Goal: Task Accomplishment & Management: Understand process/instructions

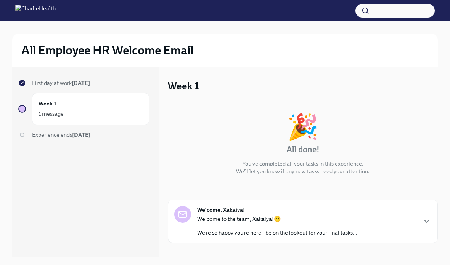
click at [398, 203] on div "Welcome, Xakaiya! Welcome to the team, Xakaiya!🙂 We’re so happy you’re here - b…" at bounding box center [303, 221] width 270 height 43
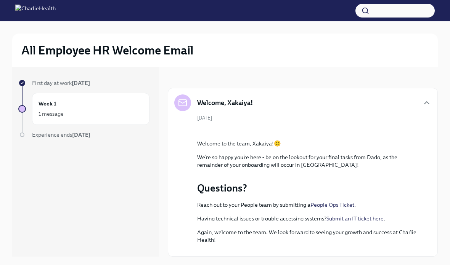
scroll to position [176, 0]
click at [85, 137] on strong "[DATE]" at bounding box center [81, 134] width 18 height 7
click at [90, 85] on strong "[DATE]" at bounding box center [81, 83] width 18 height 7
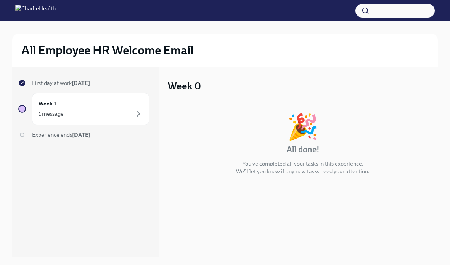
click at [89, 141] on div "First day at work [DATE] Week 1 1 message Experience ends [DATE]" at bounding box center [83, 124] width 131 height 90
click at [86, 135] on strong "[DATE]" at bounding box center [81, 134] width 18 height 7
click at [113, 115] on div "1 message" at bounding box center [90, 113] width 104 height 9
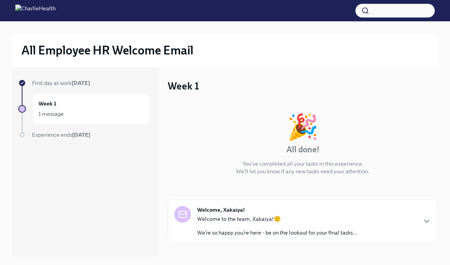
scroll to position [31, 0]
click at [399, 205] on div "Welcome, Xakaiya! Welcome to the team, Xakaiya!🙂 We’re so happy you’re here - b…" at bounding box center [302, 220] width 257 height 30
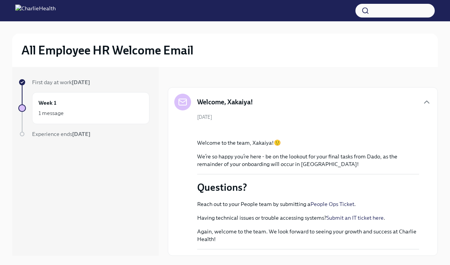
scroll to position [176, 0]
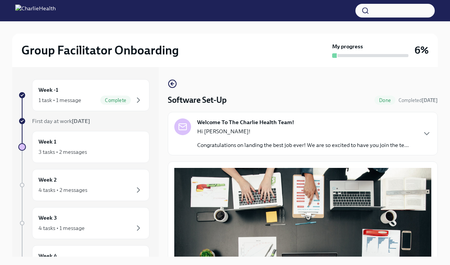
click at [134, 96] on icon "button" at bounding box center [138, 100] width 9 height 9
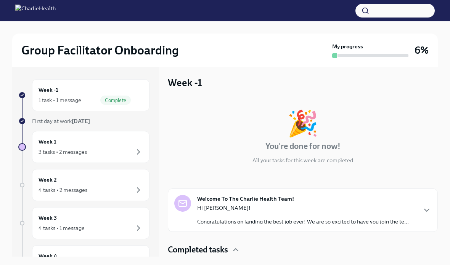
scroll to position [3, 0]
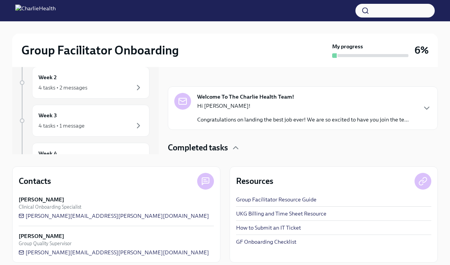
click at [401, 168] on div "Done Software Set-Up Completed yesterday" at bounding box center [302, 172] width 257 height 12
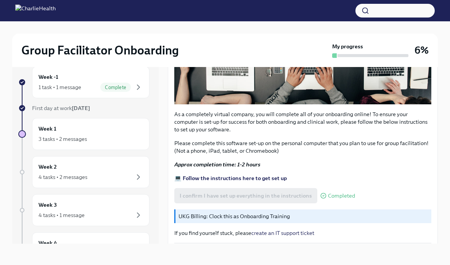
scroll to position [202, 0]
click at [273, 175] on strong "💻 Follow the instructions here to get set up" at bounding box center [230, 178] width 112 height 7
